Goal: Task Accomplishment & Management: Use online tool/utility

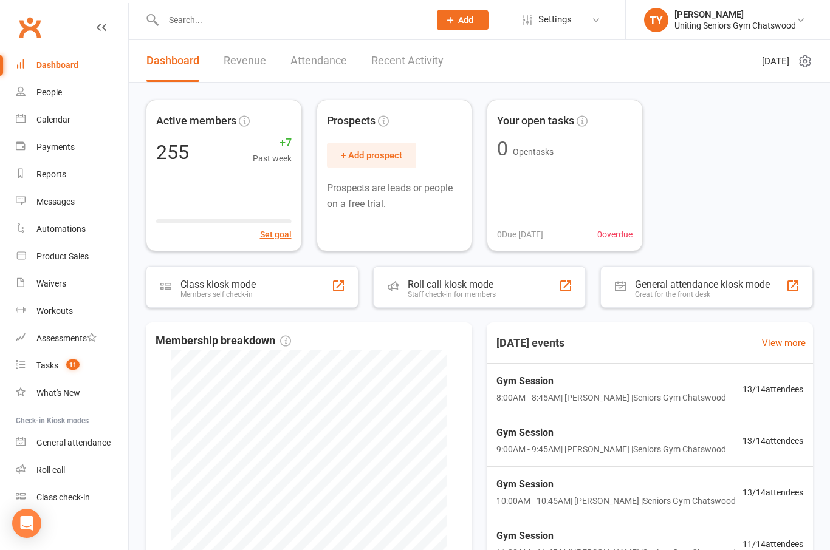
click at [310, 277] on div "Class kiosk mode Members self check-in" at bounding box center [252, 287] width 213 height 42
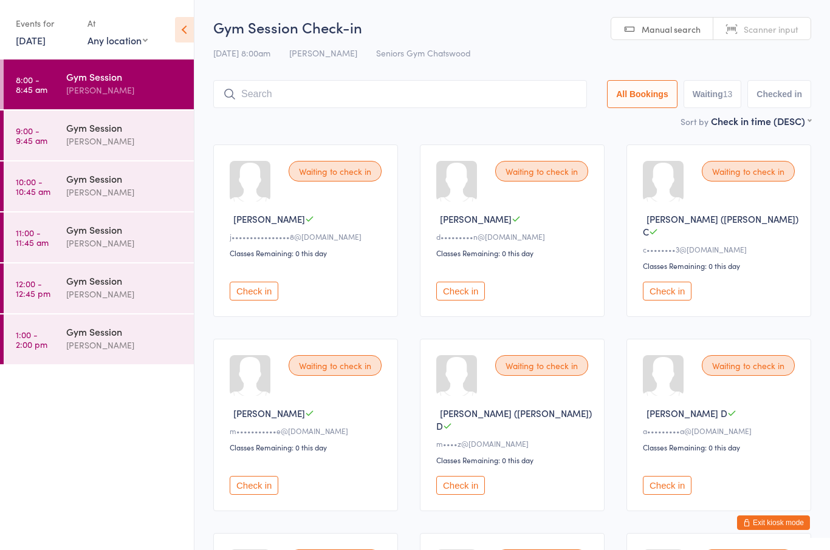
click at [100, 87] on div "[PERSON_NAME]" at bounding box center [124, 90] width 117 height 14
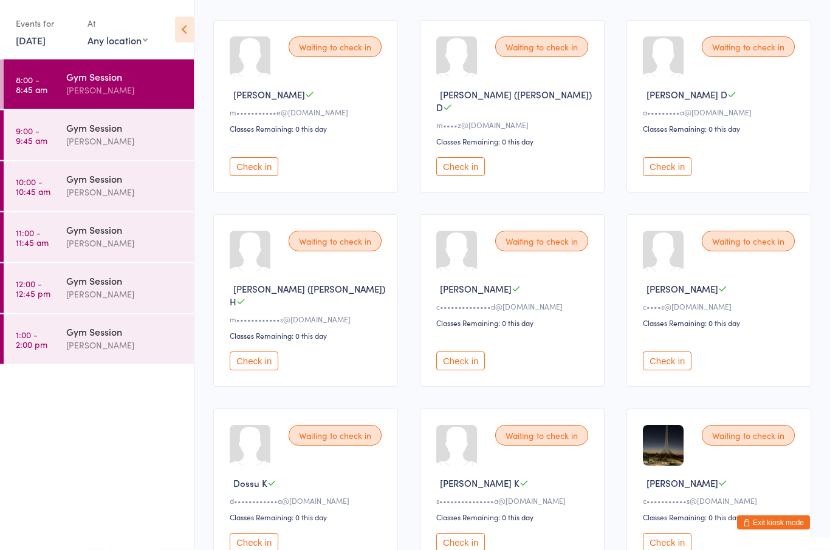
scroll to position [319, 0]
click at [474, 533] on button "Check in" at bounding box center [460, 542] width 49 height 19
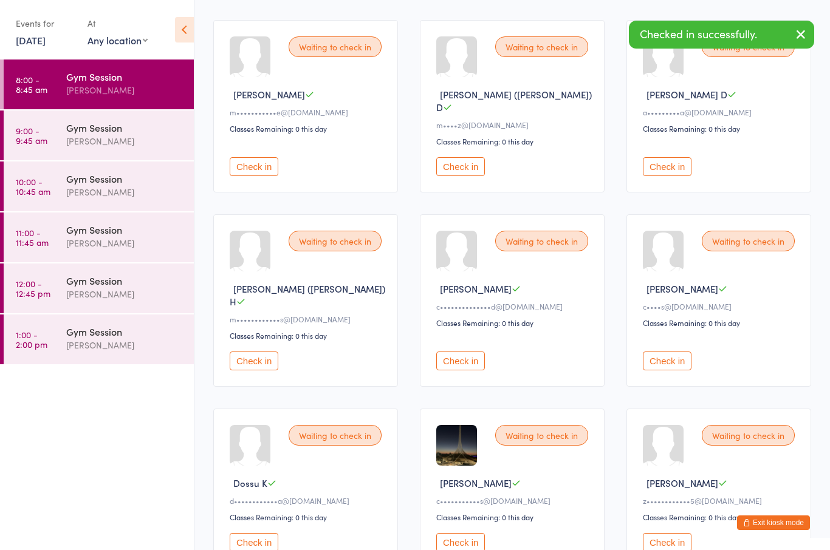
click at [265, 533] on button "Check in" at bounding box center [254, 542] width 49 height 19
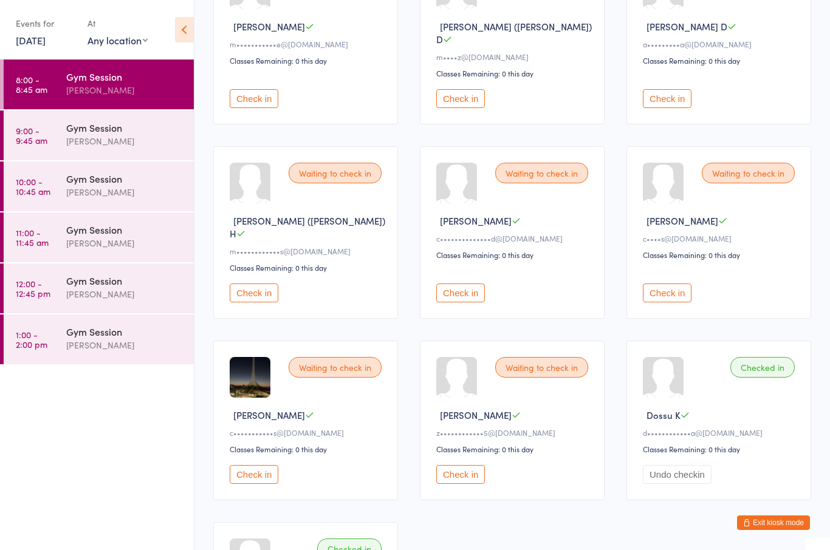
scroll to position [385, 0]
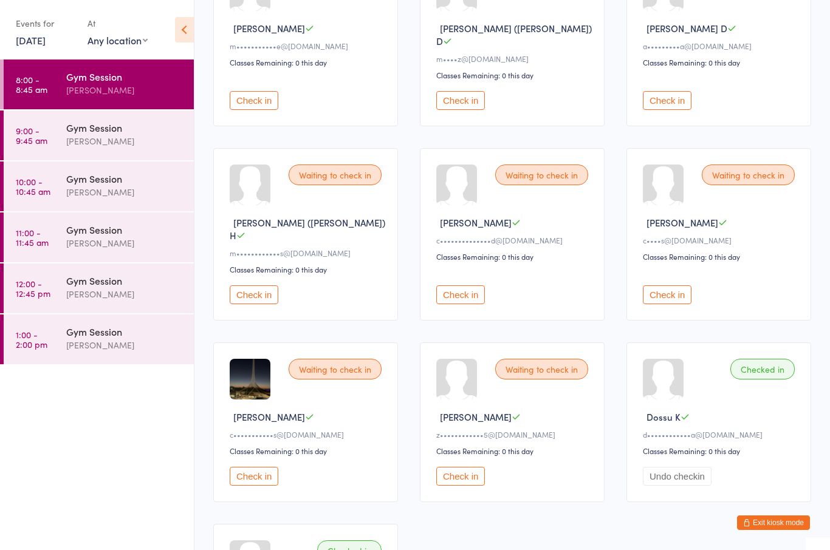
click at [258, 467] on button "Check in" at bounding box center [254, 476] width 49 height 19
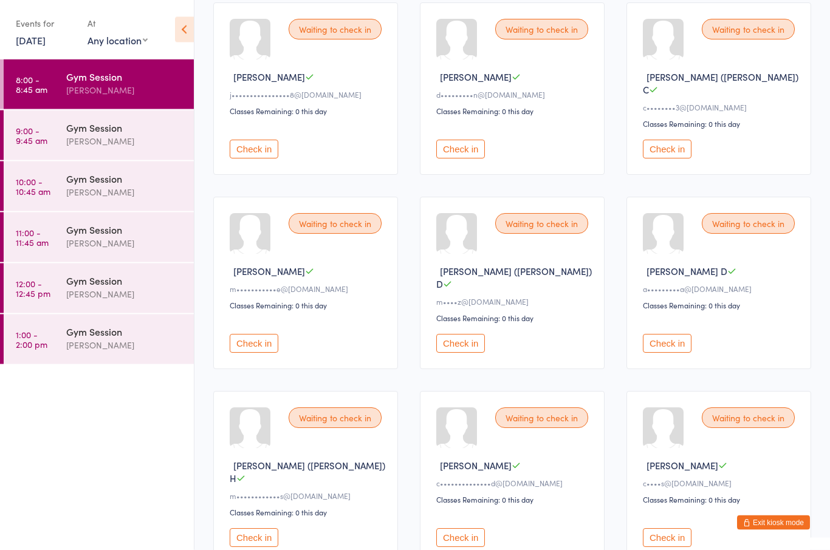
scroll to position [142, 0]
click at [653, 141] on button "Check in" at bounding box center [667, 149] width 49 height 19
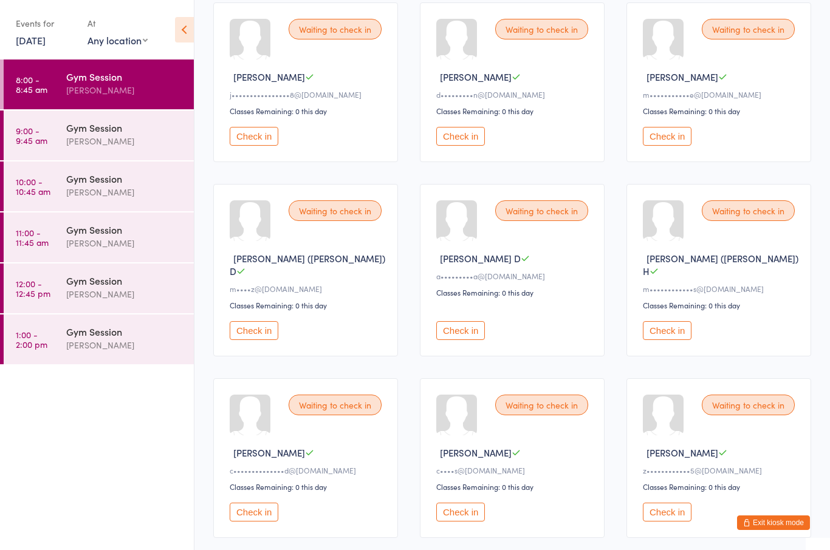
click at [465, 508] on button "Check in" at bounding box center [460, 512] width 49 height 19
click at [247, 546] on div "Waiting to check in [PERSON_NAME] A j••••••••••••••••8@[DOMAIN_NAME] Classes Re…" at bounding box center [512, 458] width 620 height 934
click at [250, 513] on button "Check in" at bounding box center [254, 512] width 49 height 19
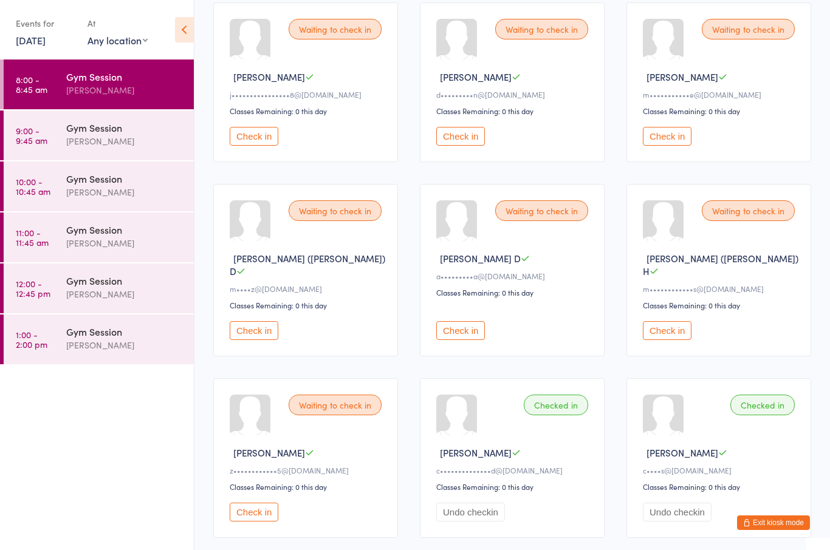
click at [460, 327] on button "Check in" at bounding box center [460, 330] width 49 height 19
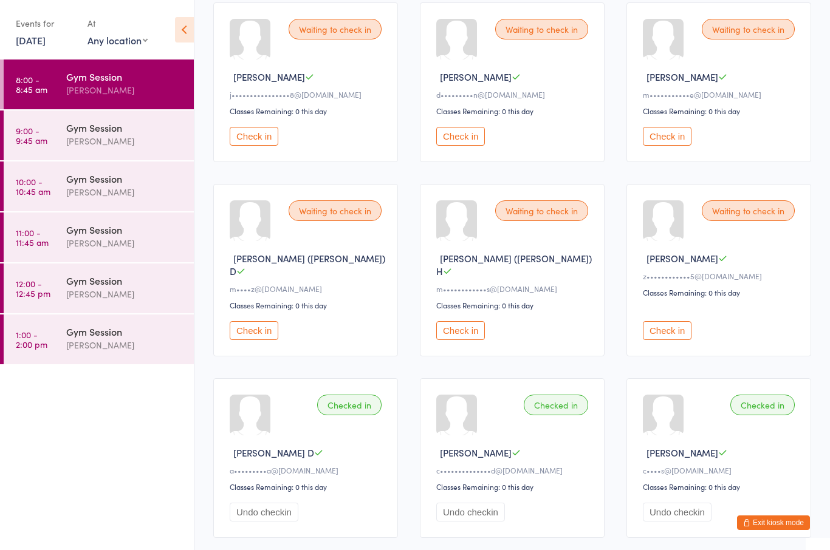
click at [460, 329] on button "Check in" at bounding box center [460, 330] width 49 height 19
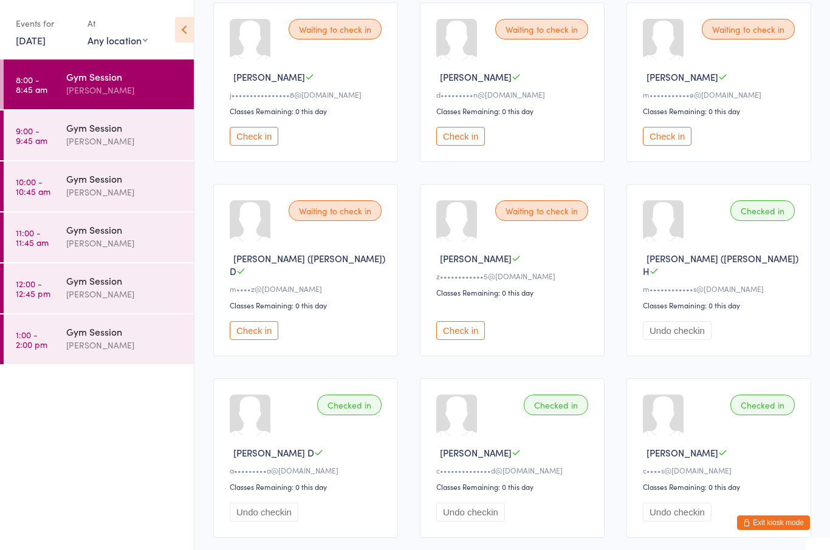
click at [685, 134] on button "Check in" at bounding box center [667, 136] width 49 height 19
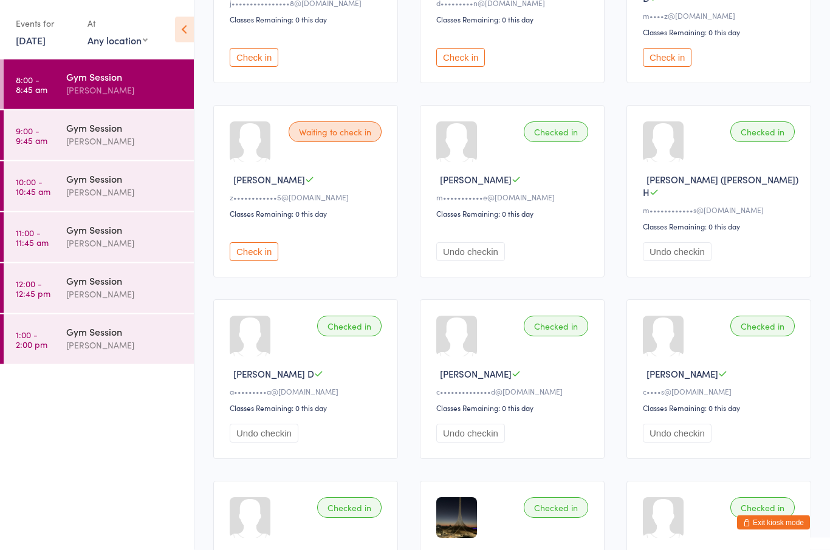
scroll to position [231, 0]
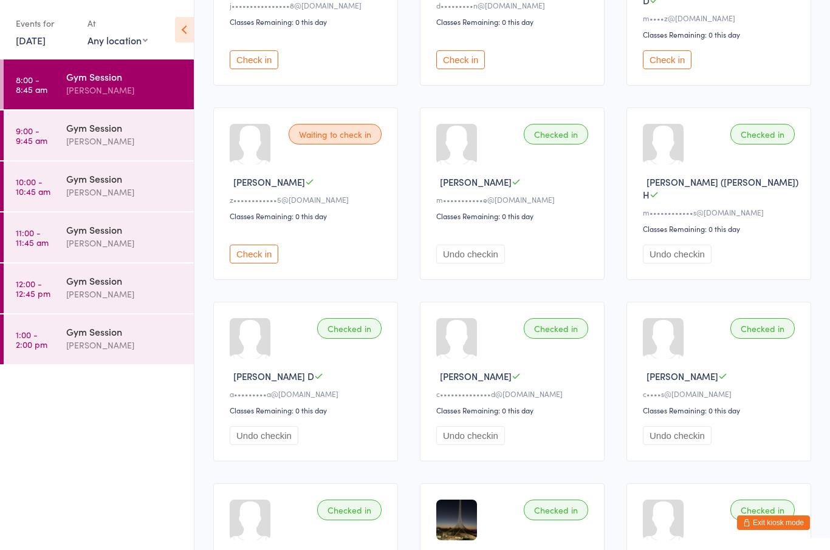
click at [256, 245] on button "Check in" at bounding box center [254, 254] width 49 height 19
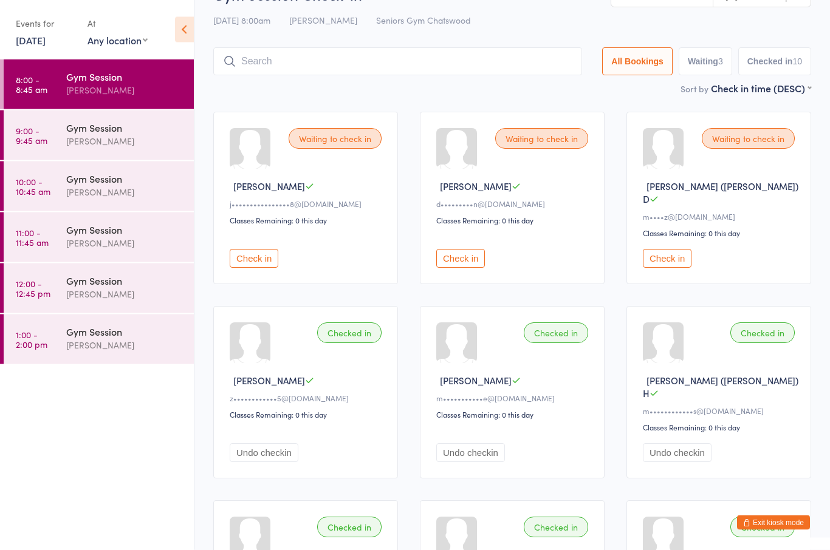
scroll to position [0, 0]
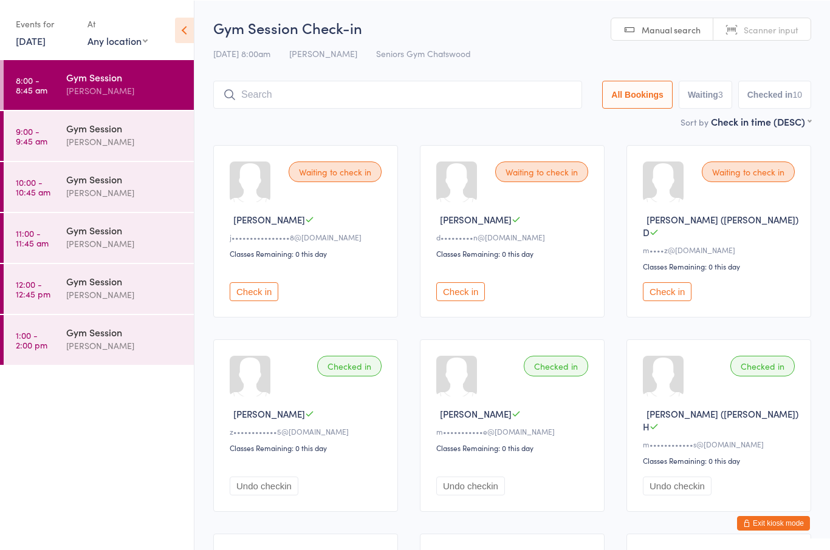
click at [666, 282] on button "Check in" at bounding box center [667, 291] width 49 height 19
click at [474, 283] on button "Check in" at bounding box center [460, 291] width 49 height 19
